Goal: Information Seeking & Learning: Learn about a topic

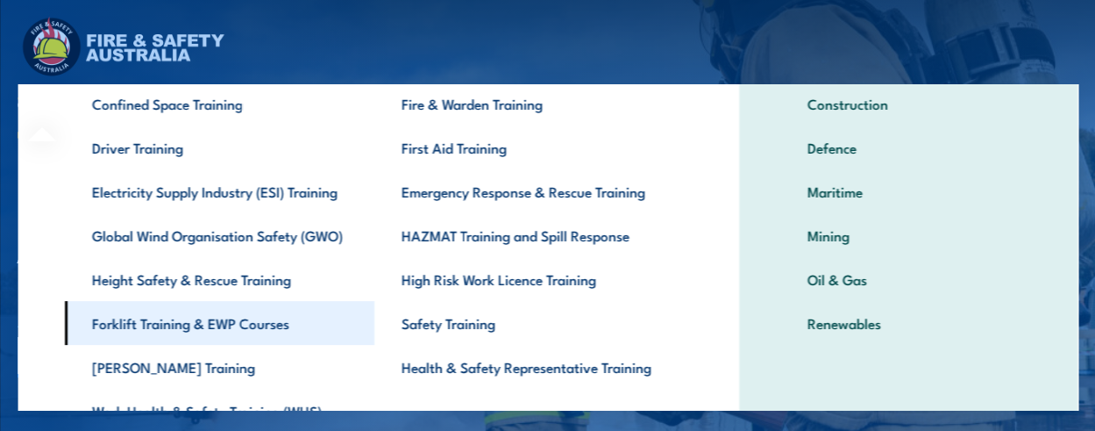
scroll to position [53, 0]
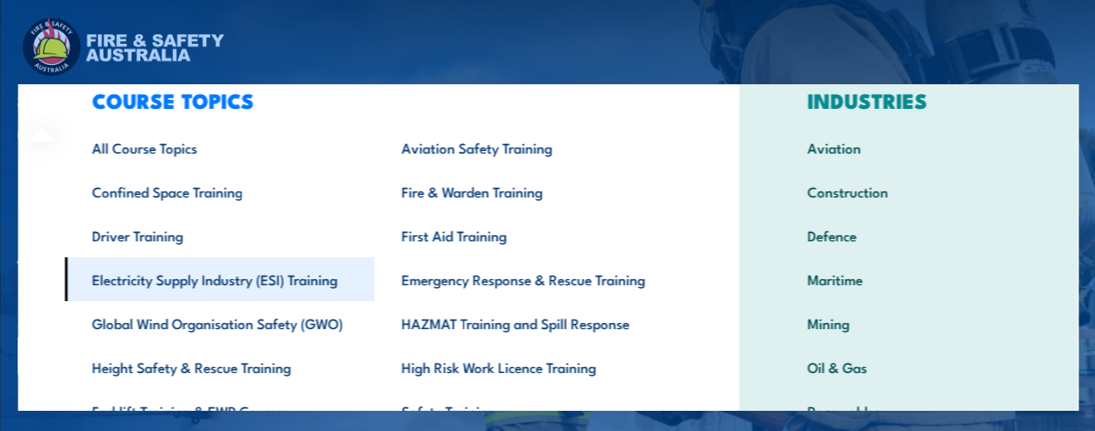
click at [234, 281] on link "Electricity Supply Industry (ESI) Training" at bounding box center [219, 279] width 310 height 44
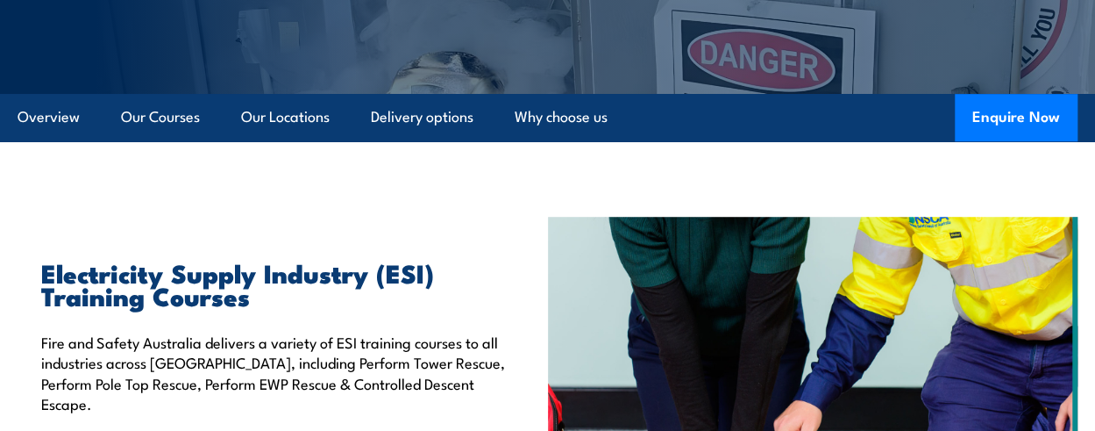
scroll to position [526, 0]
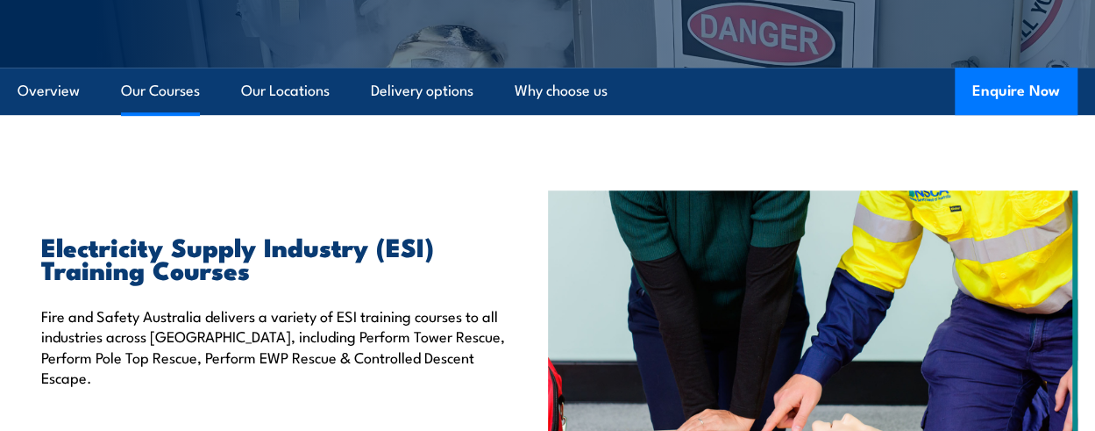
click at [151, 89] on link "Our Courses" at bounding box center [160, 91] width 79 height 46
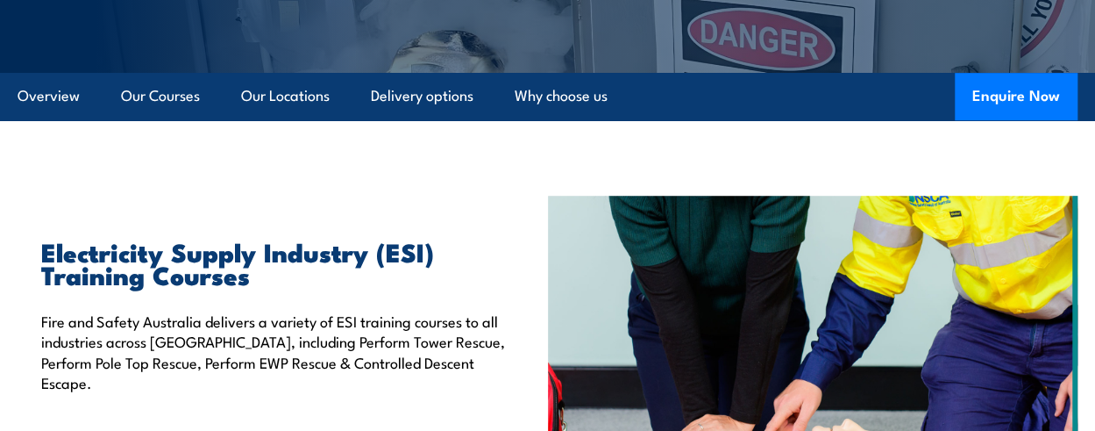
scroll to position [520, 0]
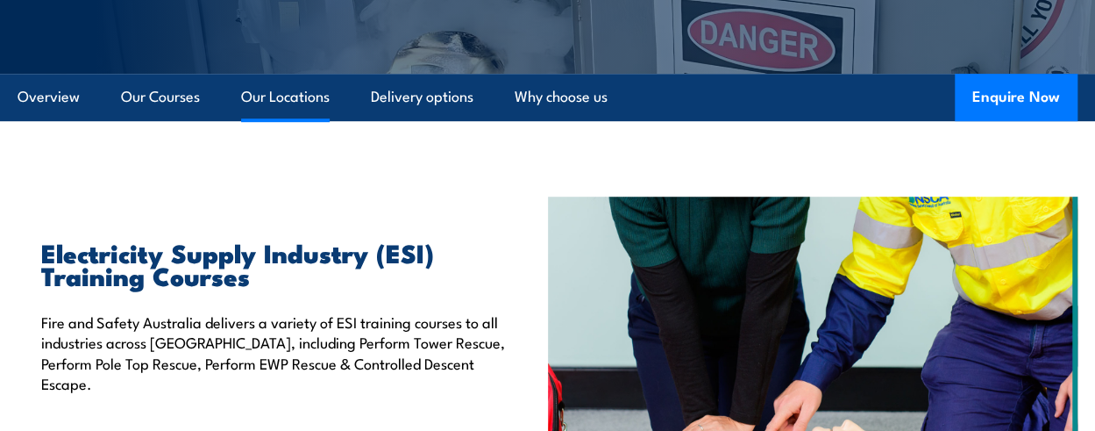
click at [303, 92] on link "Our Locations" at bounding box center [285, 97] width 89 height 46
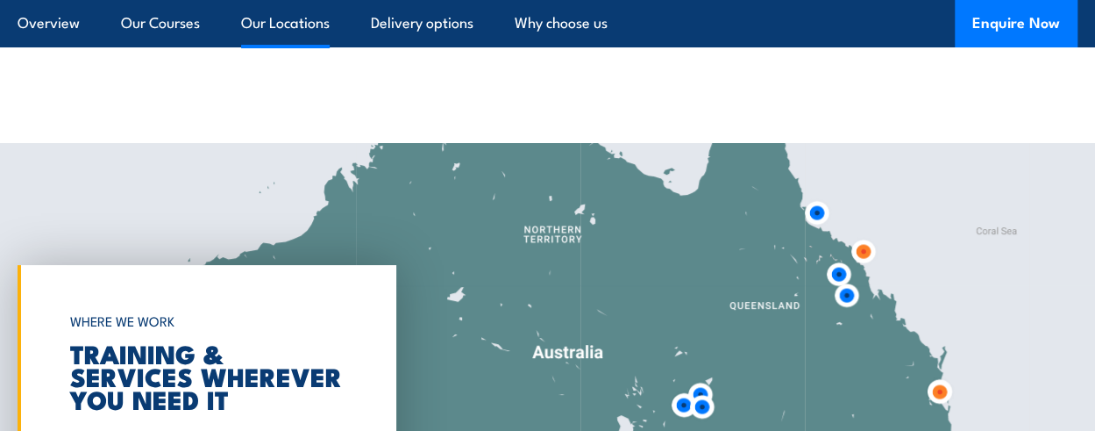
scroll to position [3308, 0]
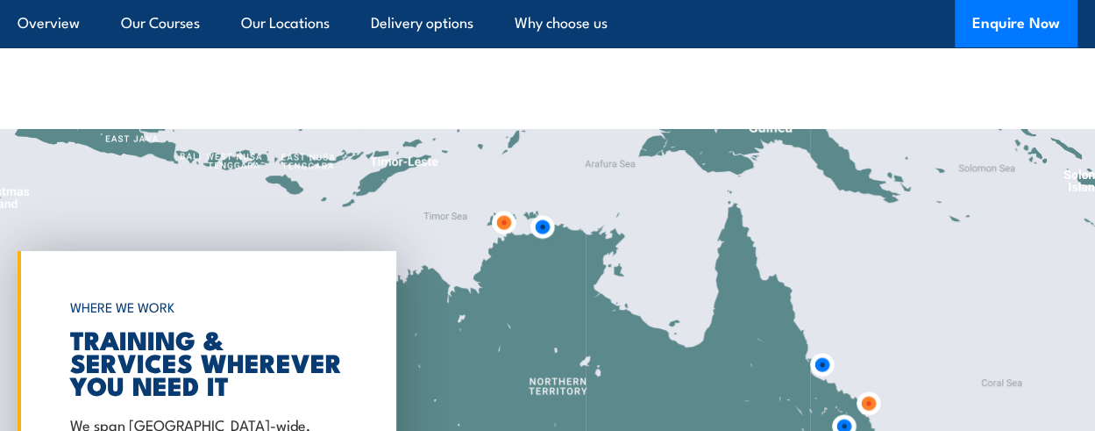
drag, startPoint x: 514, startPoint y: 176, endPoint x: 519, endPoint y: 344, distance: 167.6
click at [519, 344] on div at bounding box center [547, 421] width 1095 height 584
click at [541, 210] on img at bounding box center [542, 226] width 32 height 32
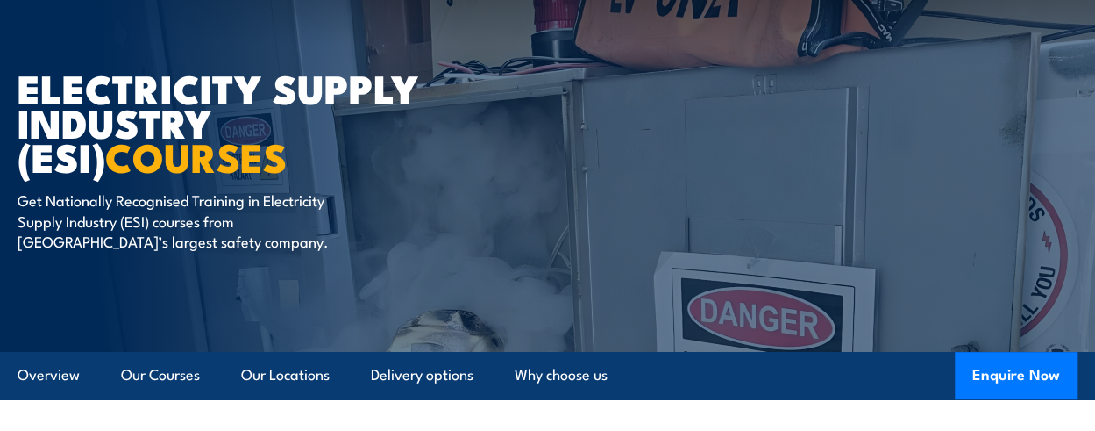
scroll to position [526, 0]
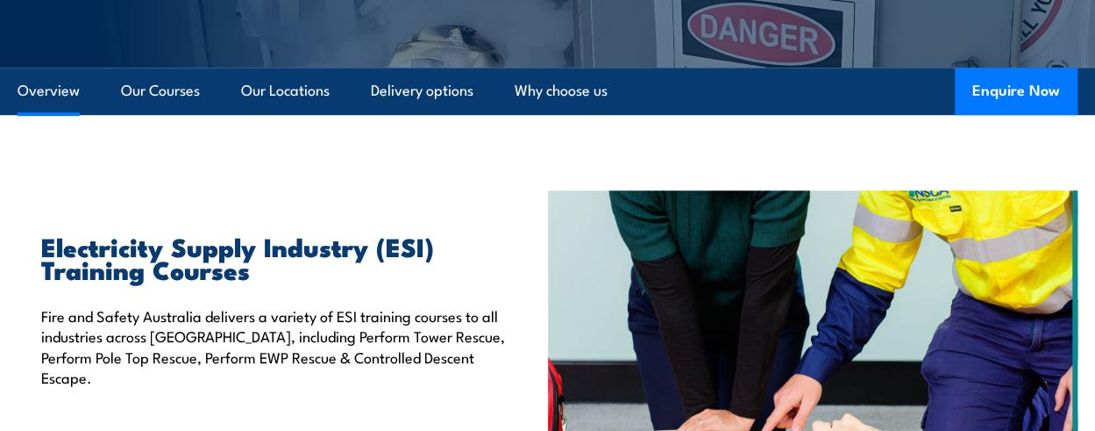
click at [64, 88] on link "Overview" at bounding box center [49, 91] width 62 height 46
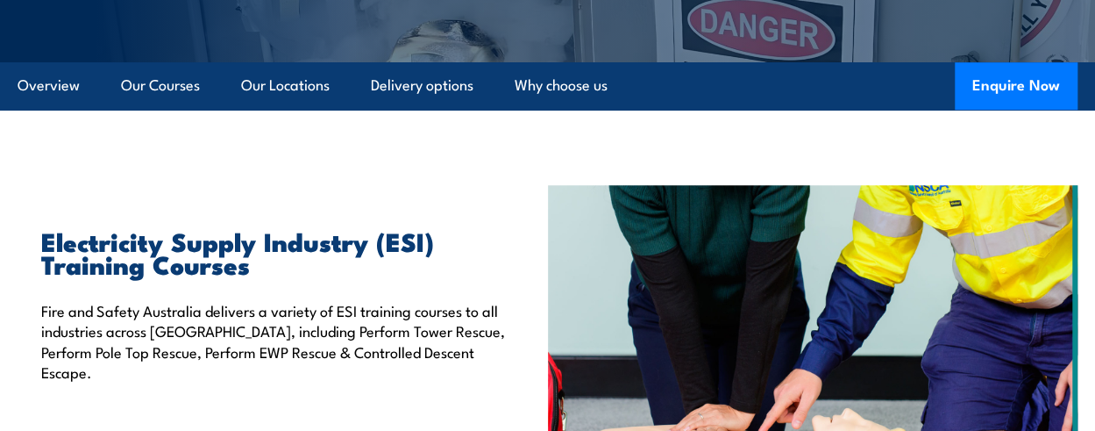
scroll to position [531, 0]
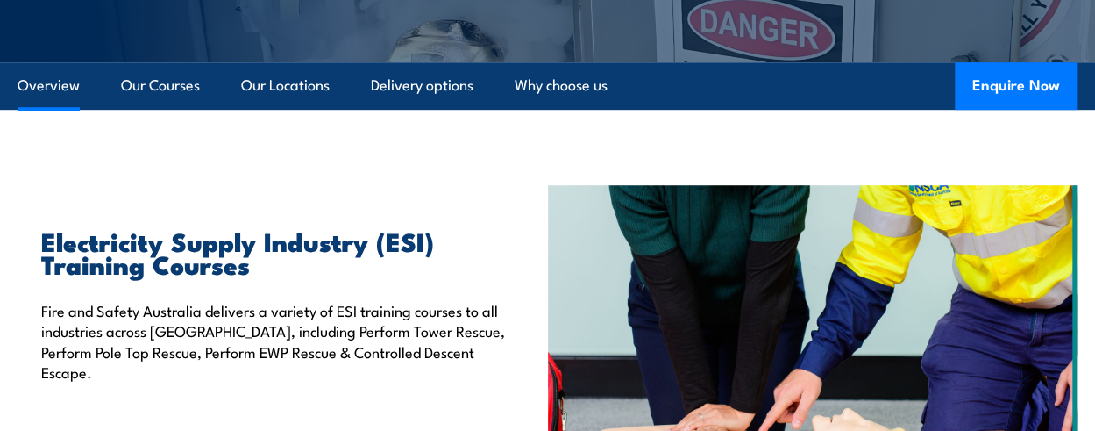
click at [39, 83] on link "Overview" at bounding box center [49, 85] width 62 height 46
click at [132, 75] on link "Our Courses" at bounding box center [160, 85] width 79 height 46
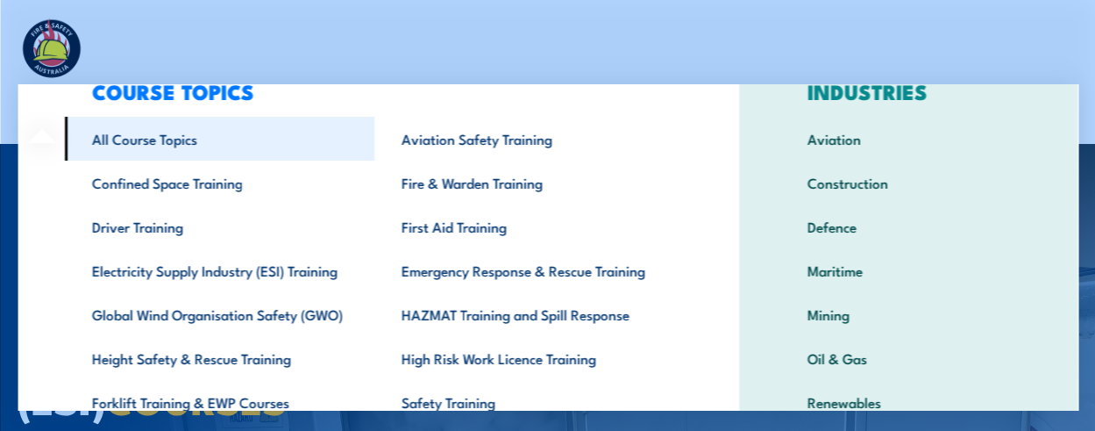
scroll to position [88, 0]
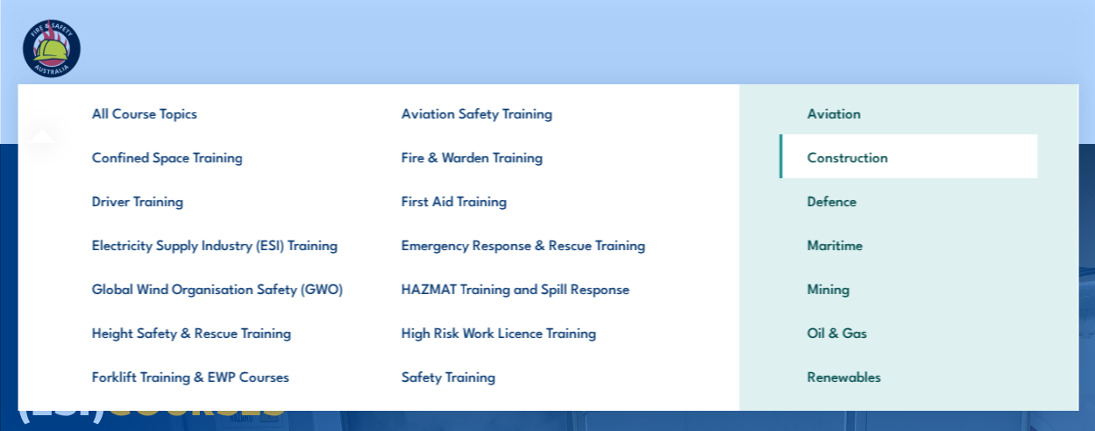
click at [830, 159] on link "Construction" at bounding box center [909, 156] width 258 height 44
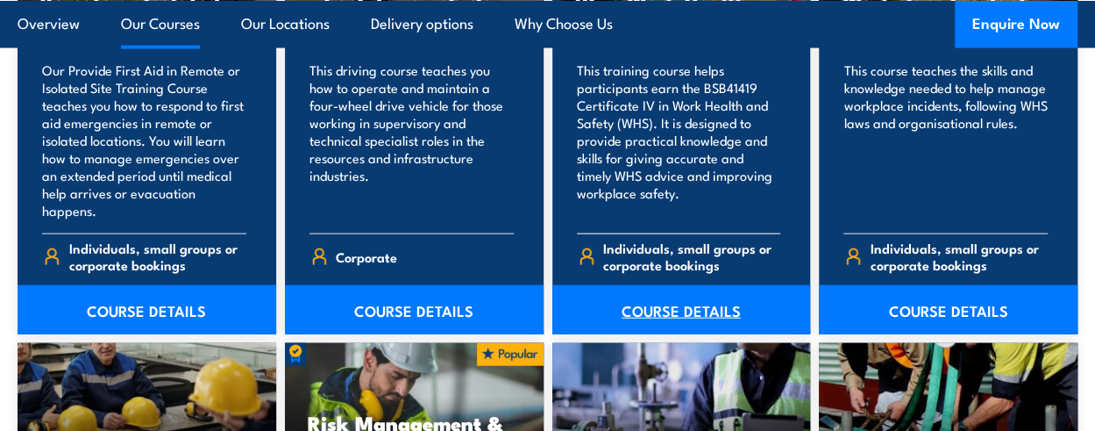
scroll to position [8738, 0]
